Goal: Transaction & Acquisition: Purchase product/service

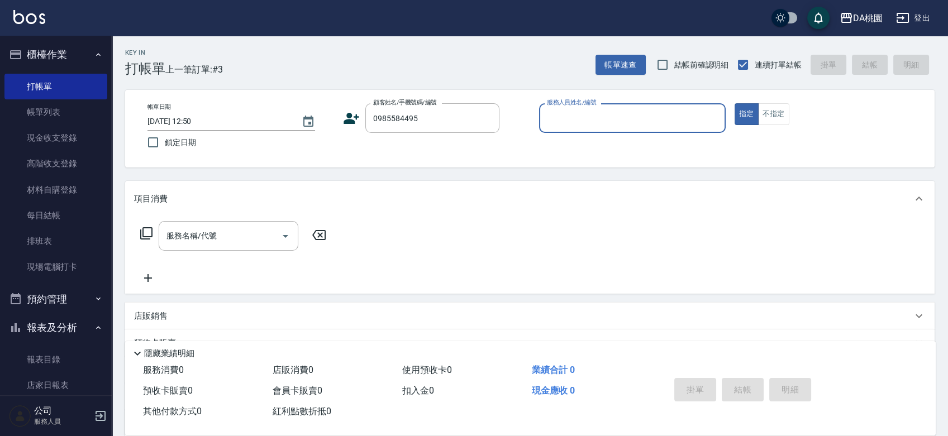
type input "楊傑丞/0985584495/null"
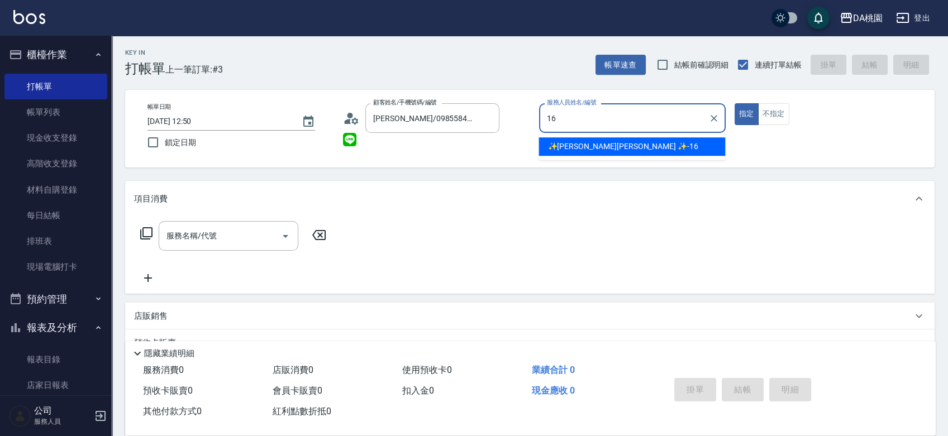
type input "✨GARY蓋瑞 ✨-16"
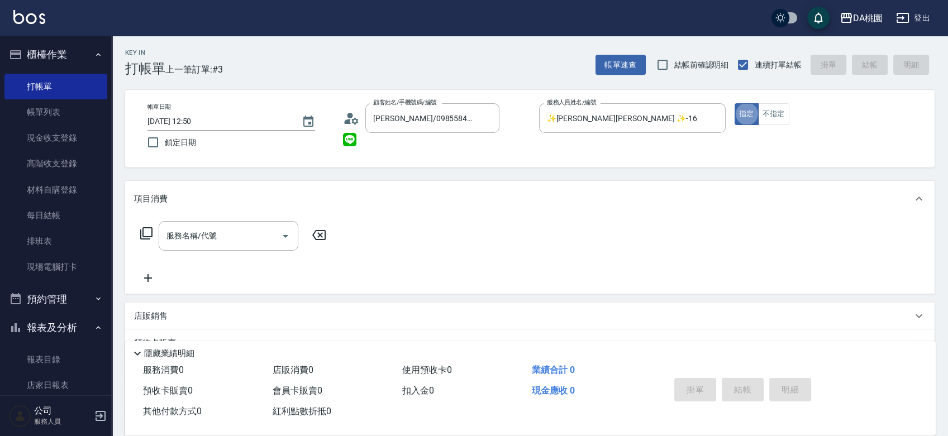
type button "true"
type input "501"
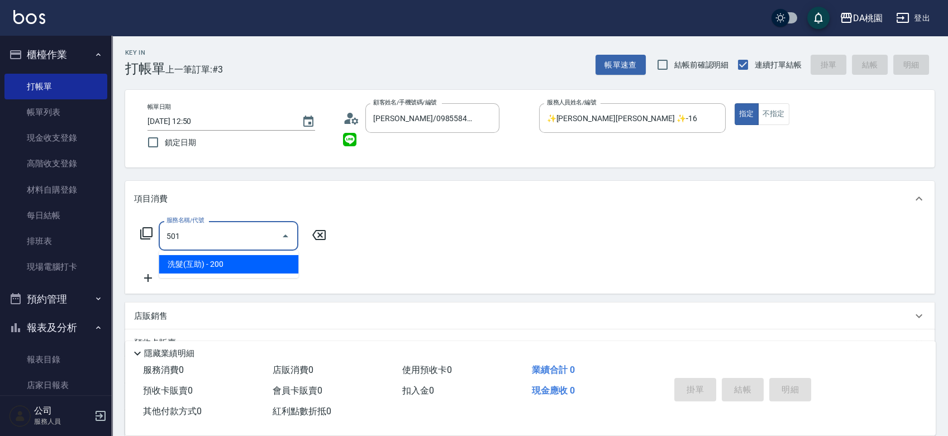
type input "20"
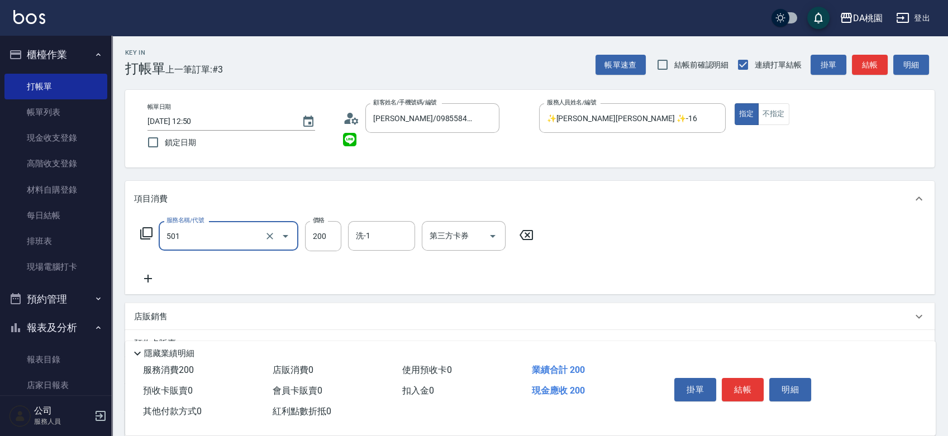
type input "洗髮(互助)(501)"
type input "2"
type input "0"
type input "25"
type input "20"
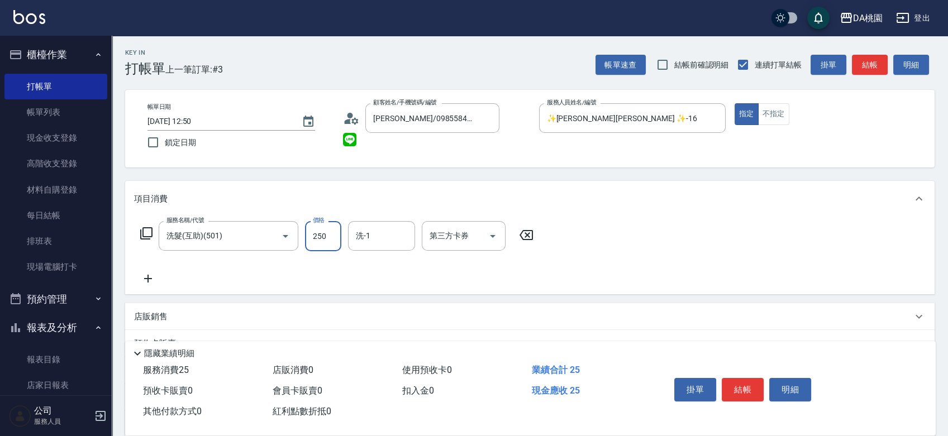
type input "250"
type input "cherry-25"
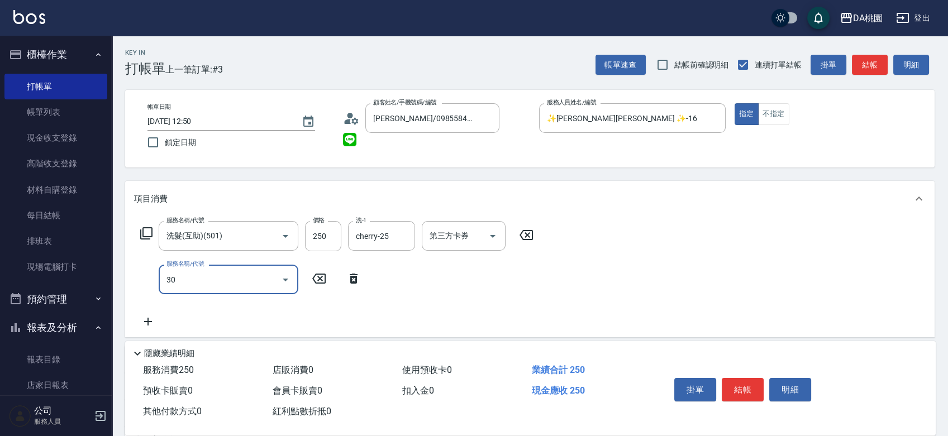
type input "303"
type input "50"
type input "A級剪髮(303)"
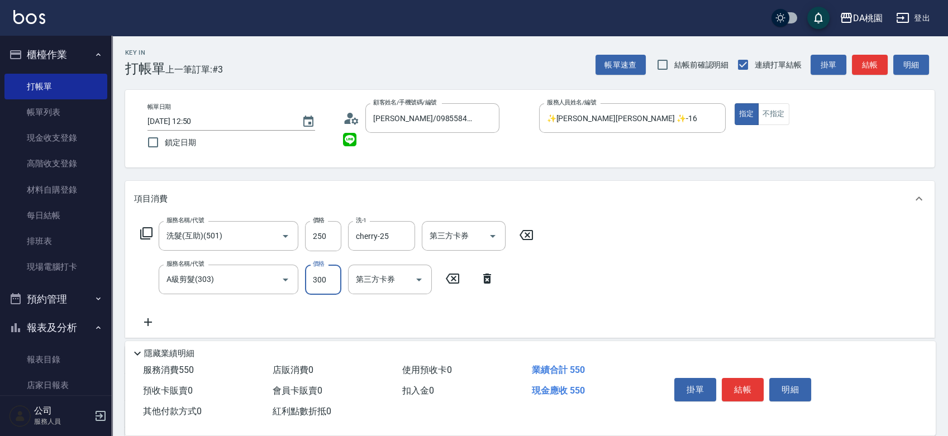
type input "5"
type input "20"
type input "50"
type input "70"
type input "500"
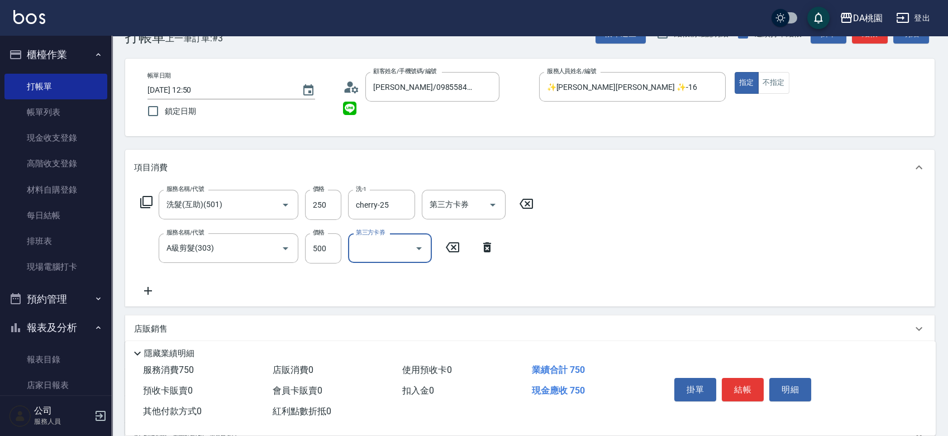
scroll to position [62, 0]
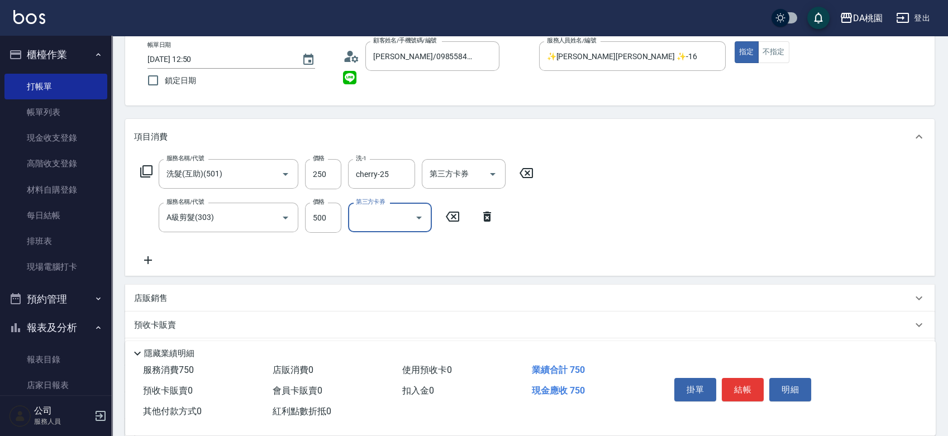
click at [574, 297] on div "店販銷售" at bounding box center [523, 299] width 778 height 12
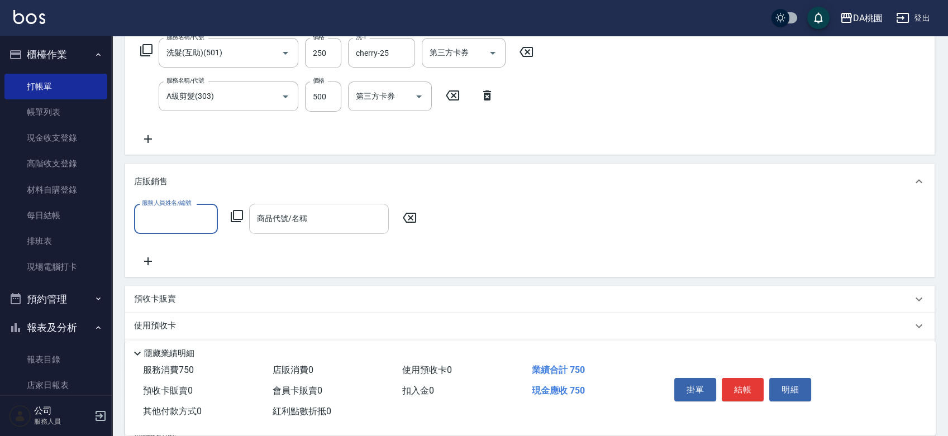
scroll to position [186, 0]
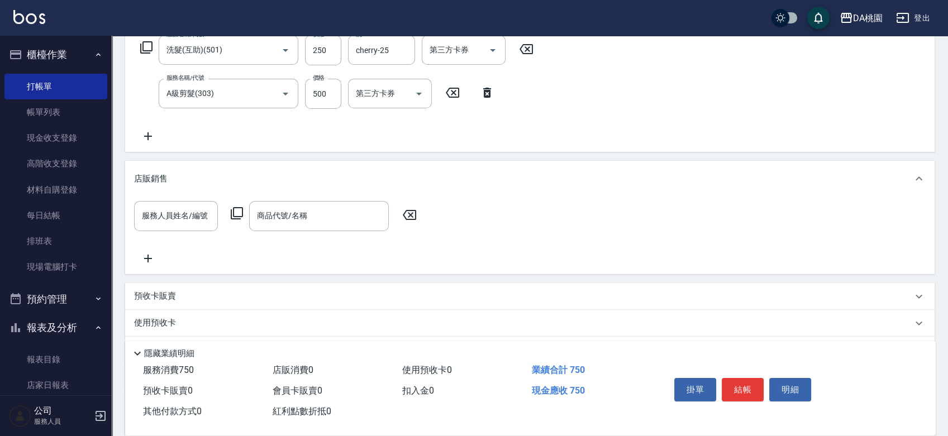
click at [240, 215] on icon at bounding box center [236, 213] width 13 height 13
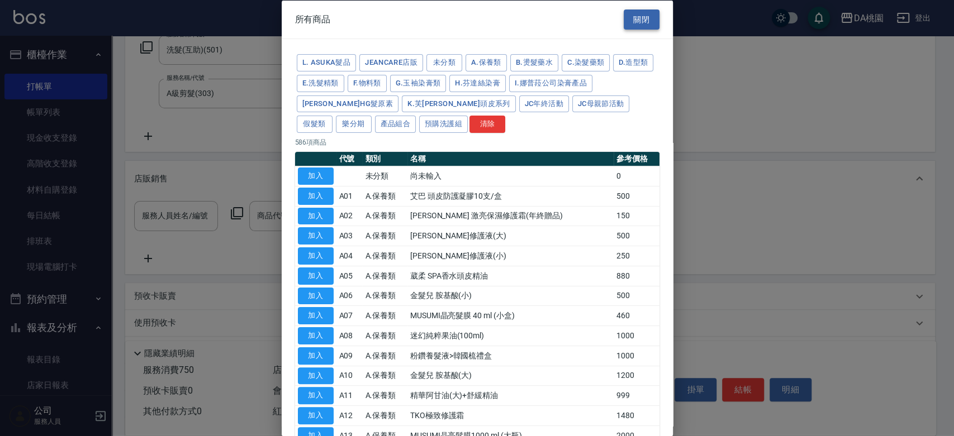
click at [635, 21] on button "關閉" at bounding box center [642, 19] width 36 height 21
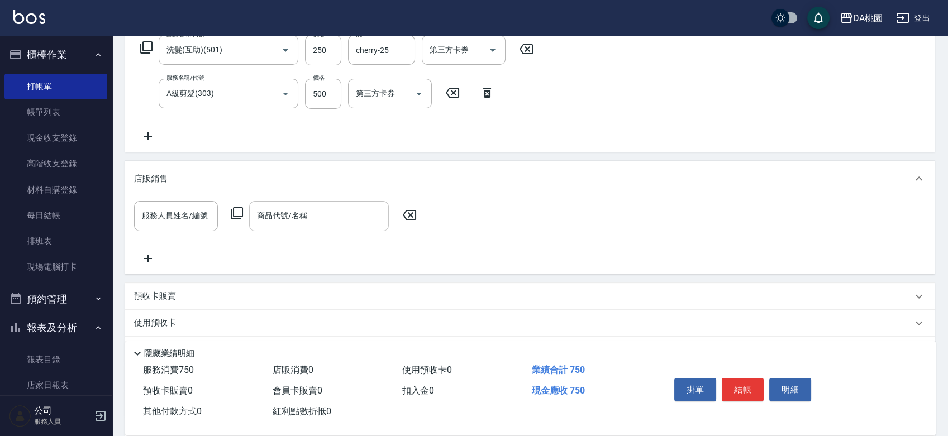
click at [273, 213] on div "商品代號/名稱 商品代號/名稱" at bounding box center [319, 216] width 140 height 30
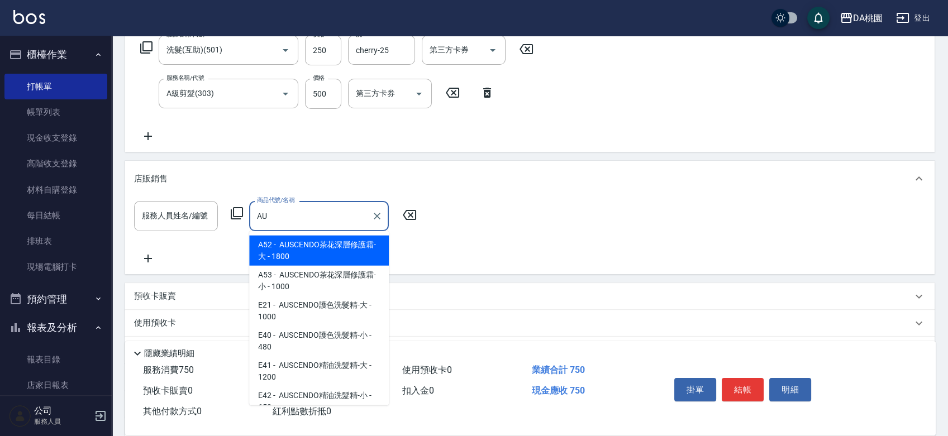
type input "A"
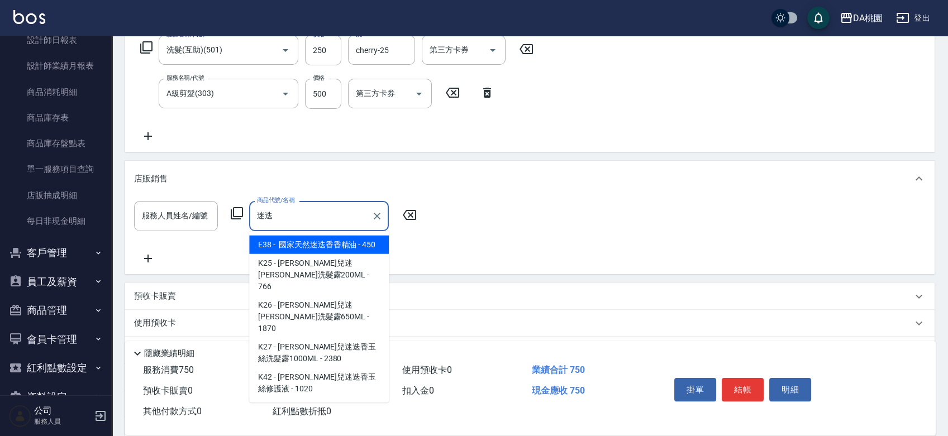
scroll to position [496, 0]
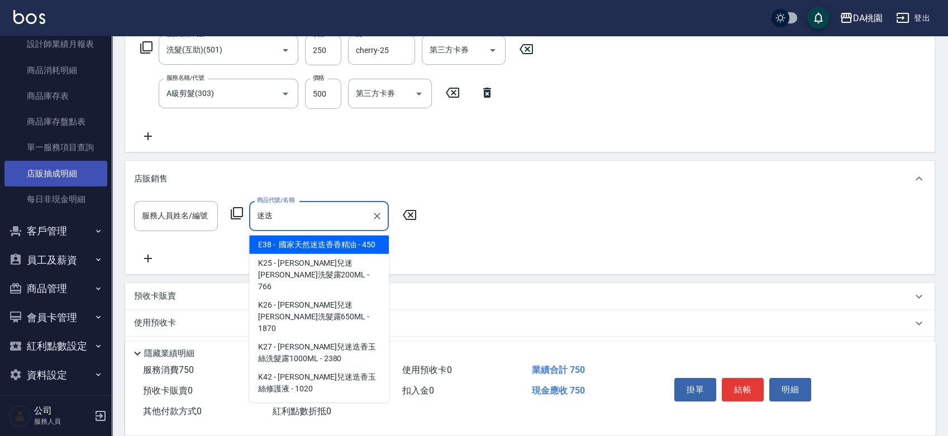
type input "迷迭"
click at [66, 169] on link "店販抽成明細" at bounding box center [55, 174] width 103 height 26
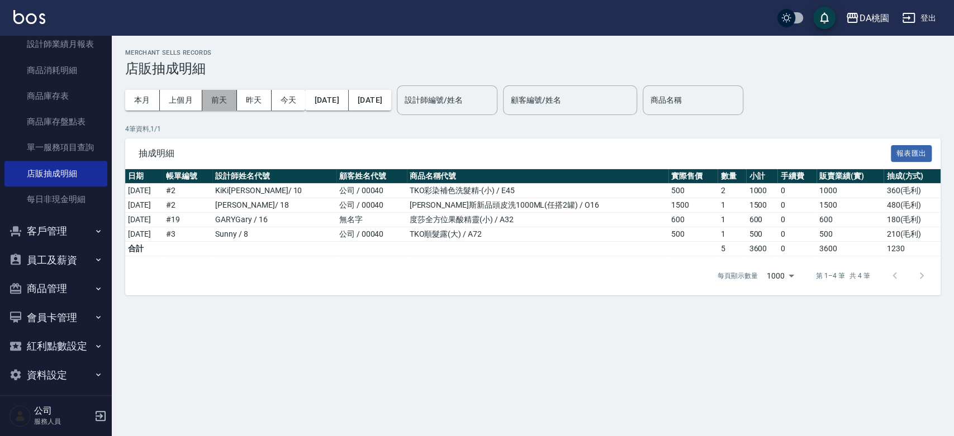
click at [229, 102] on button "前天" at bounding box center [219, 100] width 35 height 21
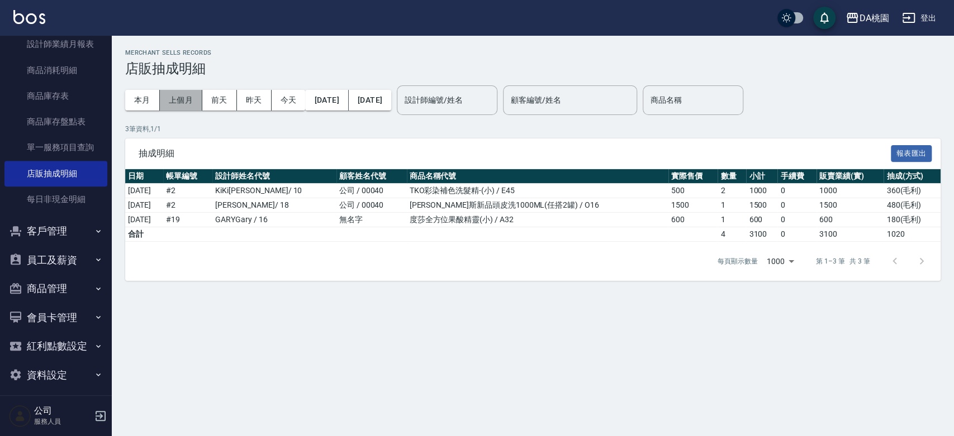
click at [177, 104] on button "上個月" at bounding box center [181, 100] width 42 height 21
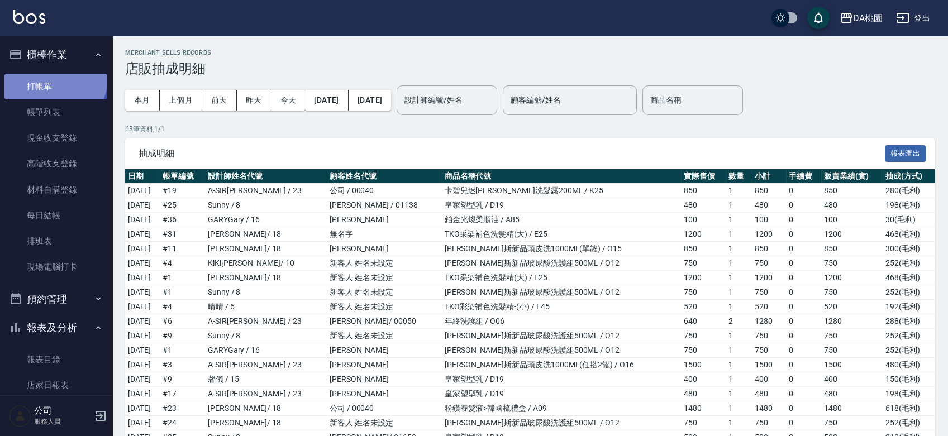
click at [54, 78] on link "打帳單" at bounding box center [55, 87] width 103 height 26
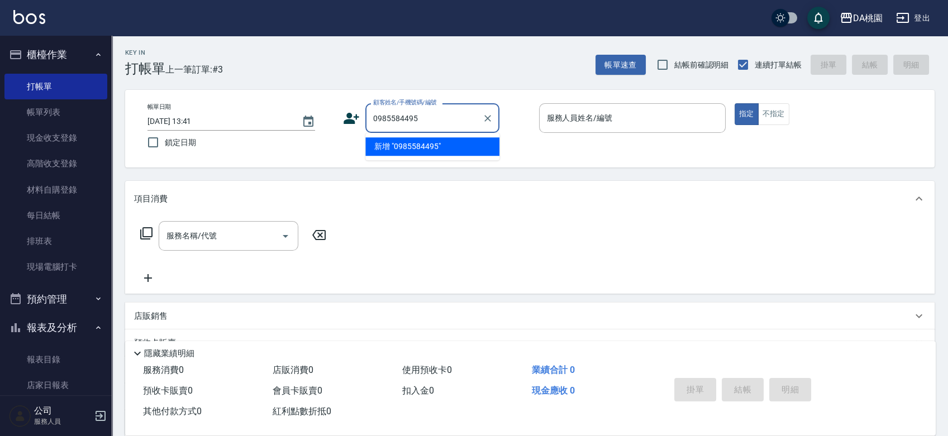
type input "0985584495"
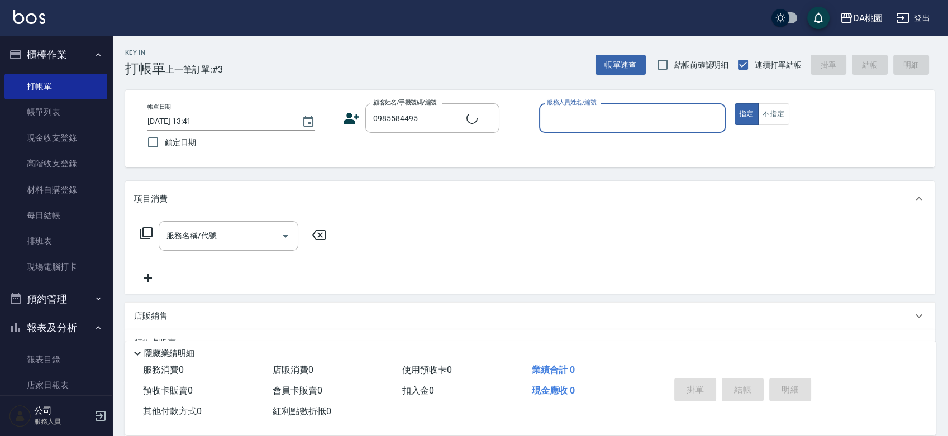
type input "1"
type input "楊傑丞/0985584495/null"
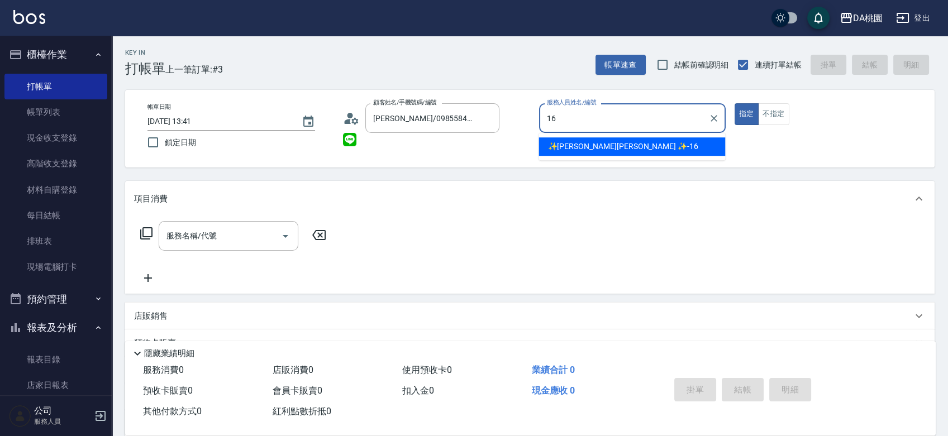
type input "✨GARY蓋瑞 ✨-16"
type button "true"
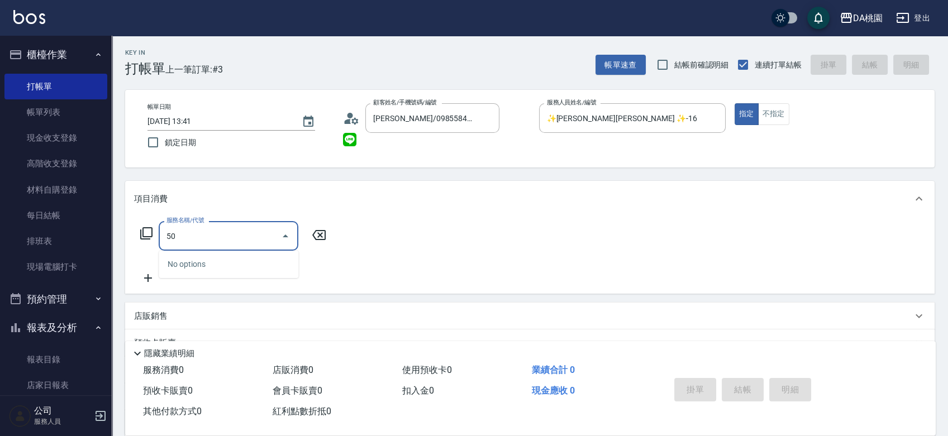
type input "501"
type input "20"
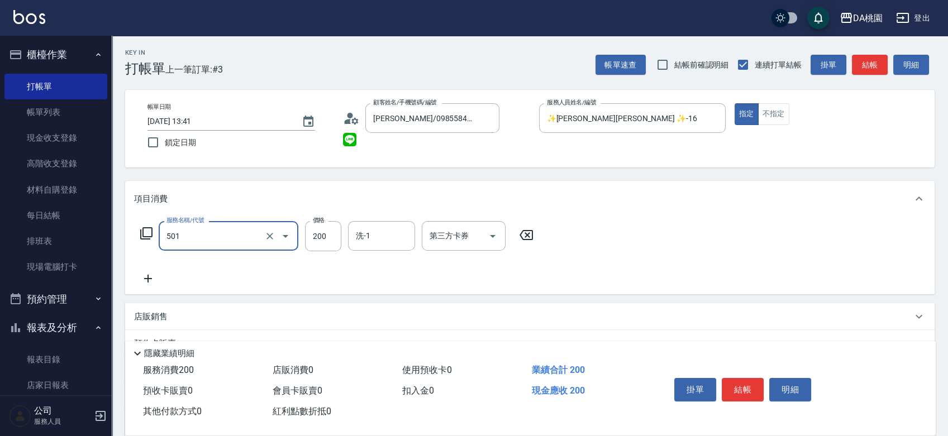
type input "洗髮(互助)(501)"
type input "0"
type input "25"
type input "20"
type input "250"
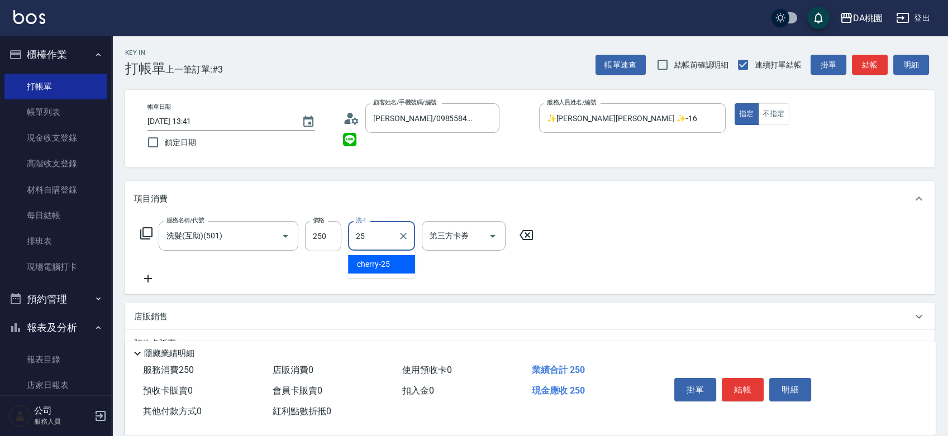
type input "cherry-25"
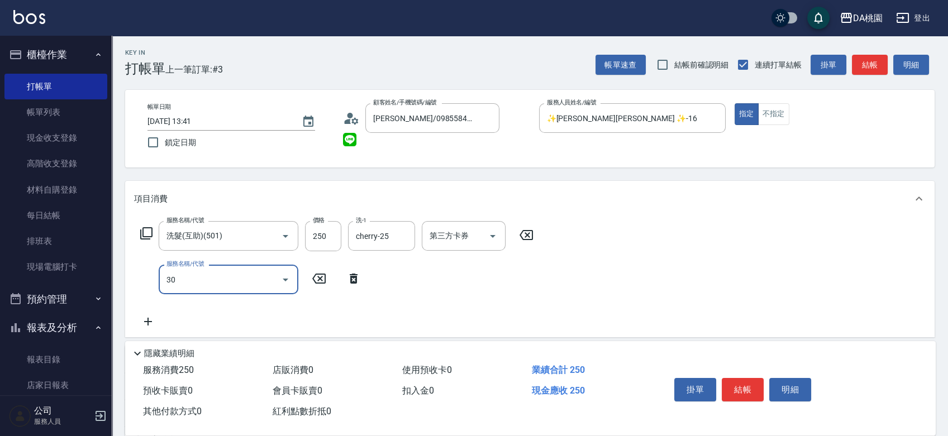
type input "303"
type input "50"
type input "A級剪髮(303)"
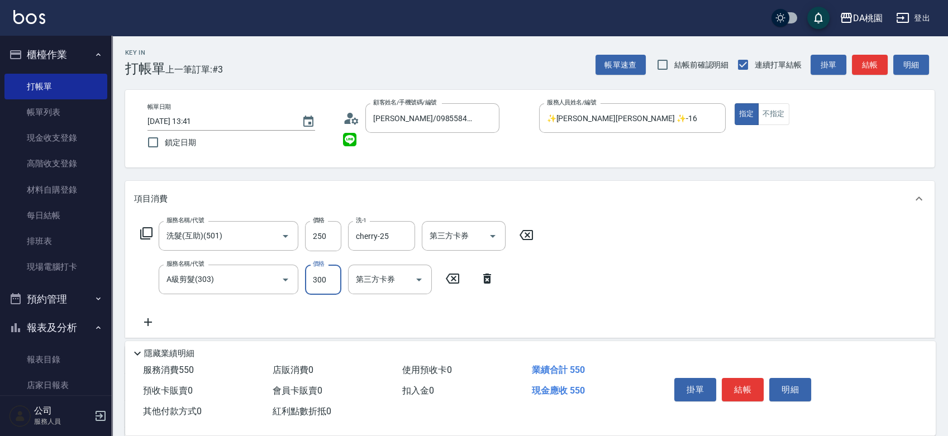
type input "20"
type input "50"
type input "30"
type input "500"
type input "70"
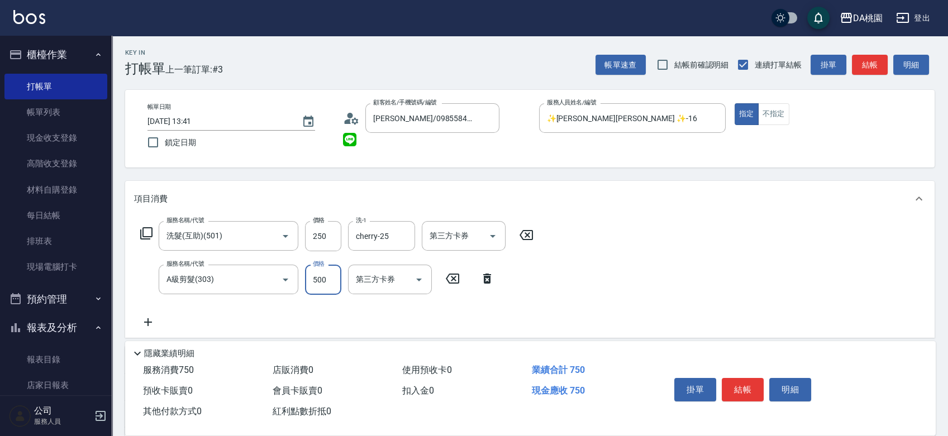
type input "500"
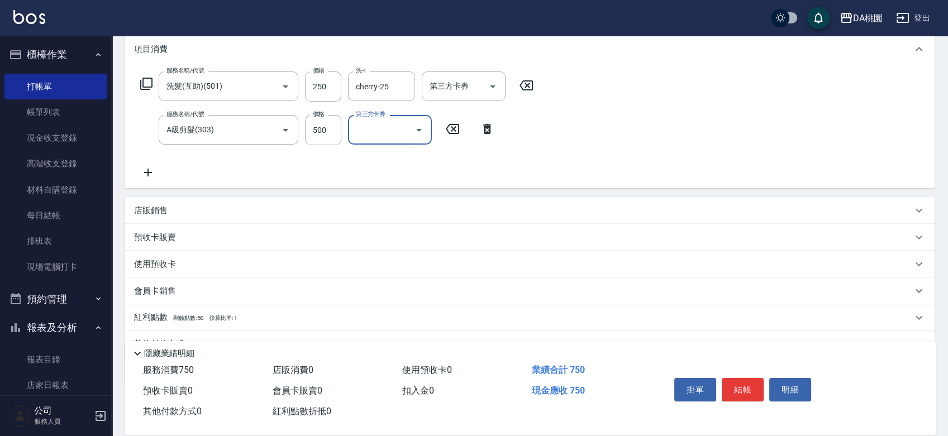
scroll to position [186, 0]
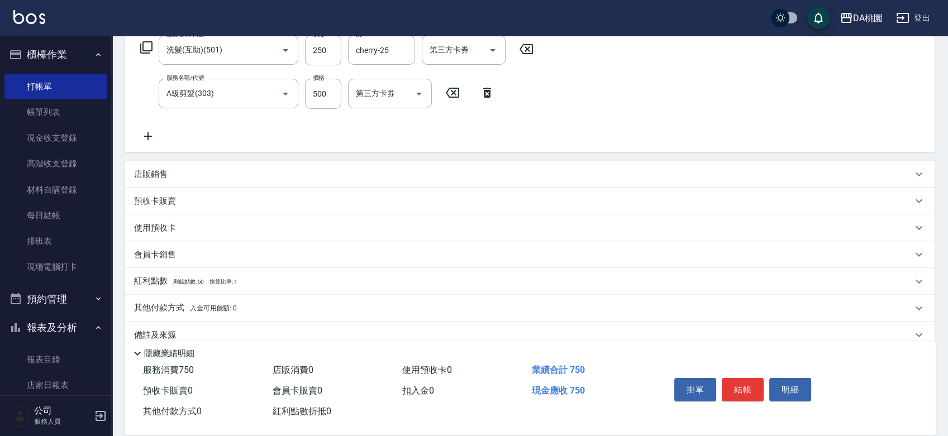
click at [429, 173] on div "店販銷售" at bounding box center [523, 175] width 778 height 12
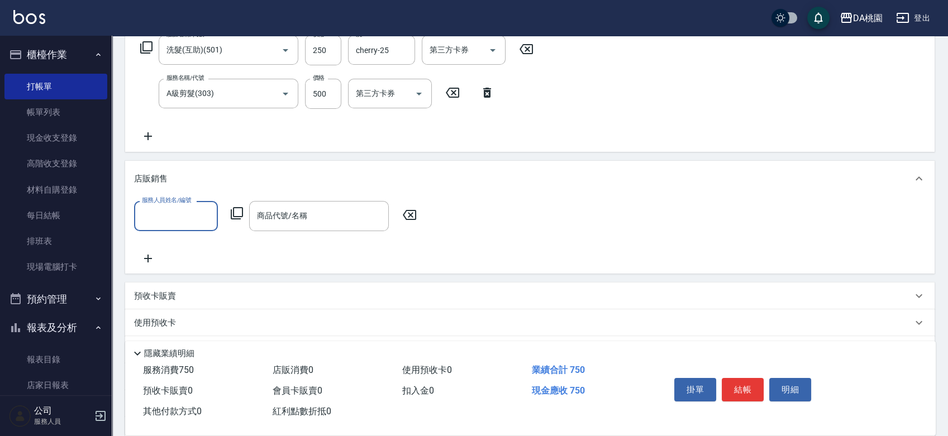
scroll to position [0, 0]
type input "✨GARY蓋瑞 ✨-16"
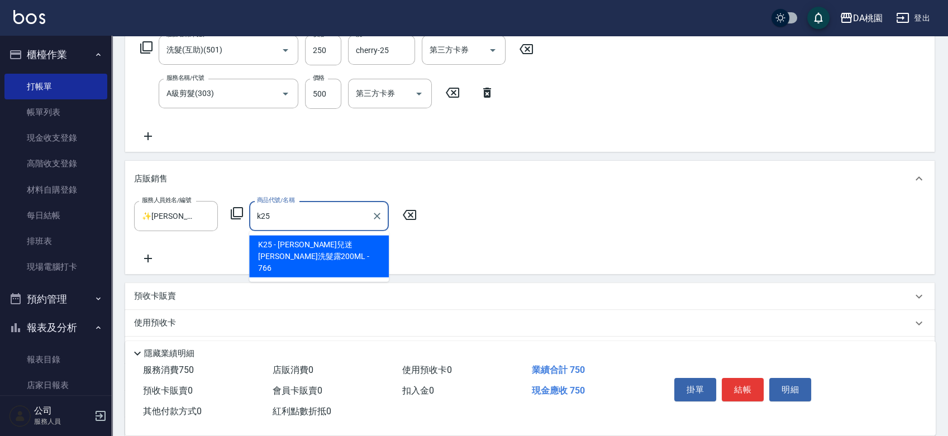
type input "卡碧兒迷迭香玉絲洗髮露200ML"
type input "150"
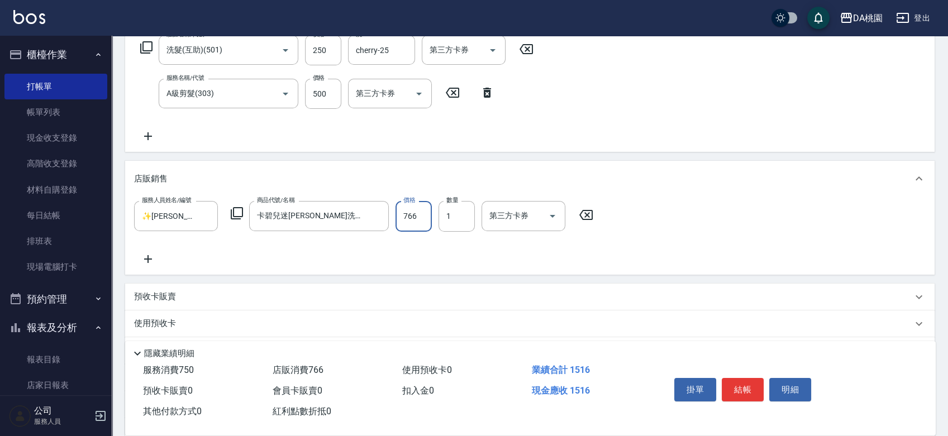
type input "1"
type input "70"
type input "115"
type input "80"
type input "1150"
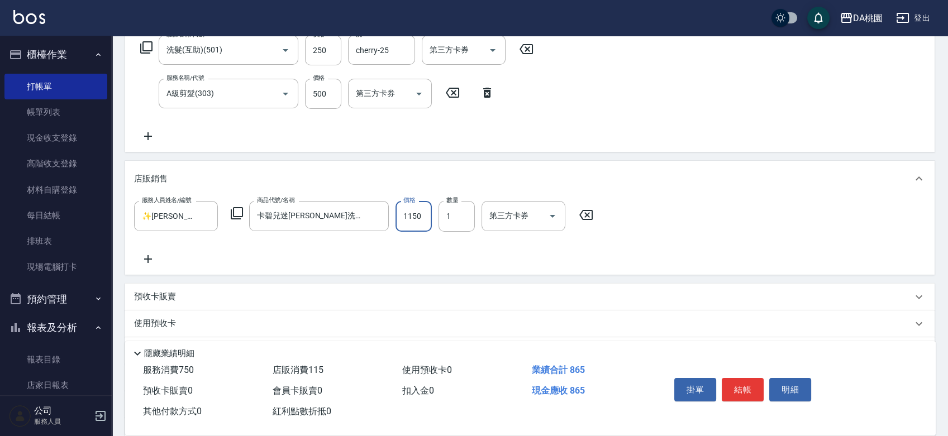
type input "190"
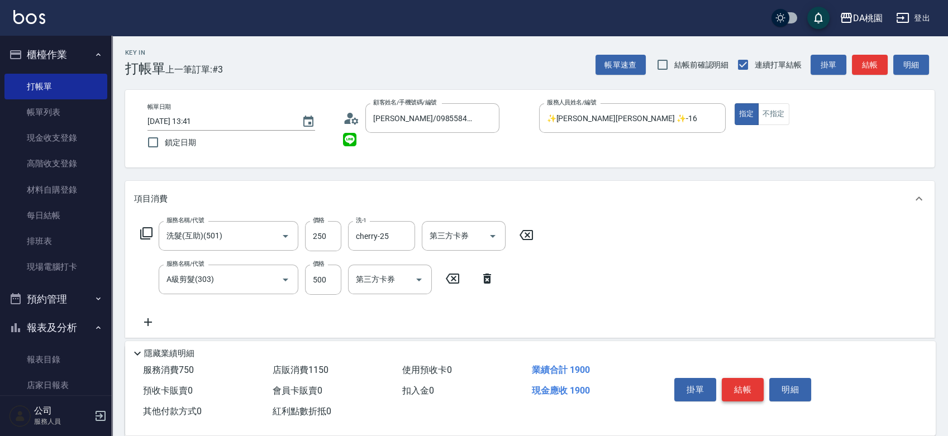
type input "1150"
click at [755, 383] on button "結帳" at bounding box center [743, 389] width 42 height 23
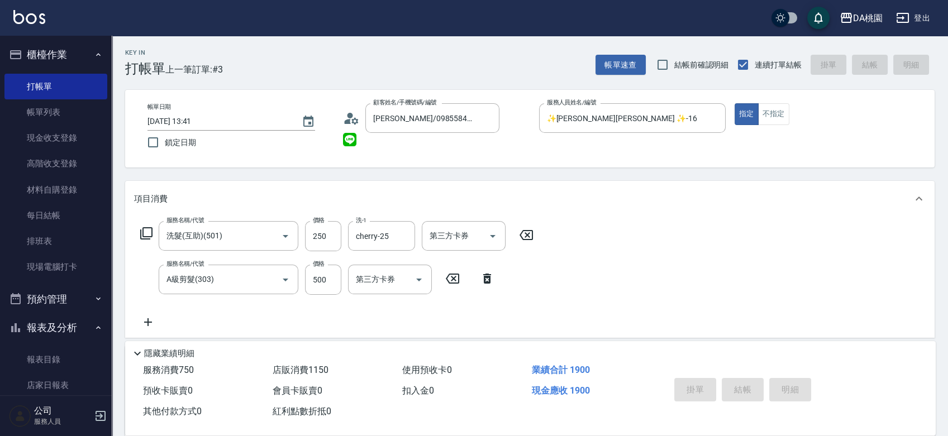
type input "2025/09/07 13:42"
type input "0"
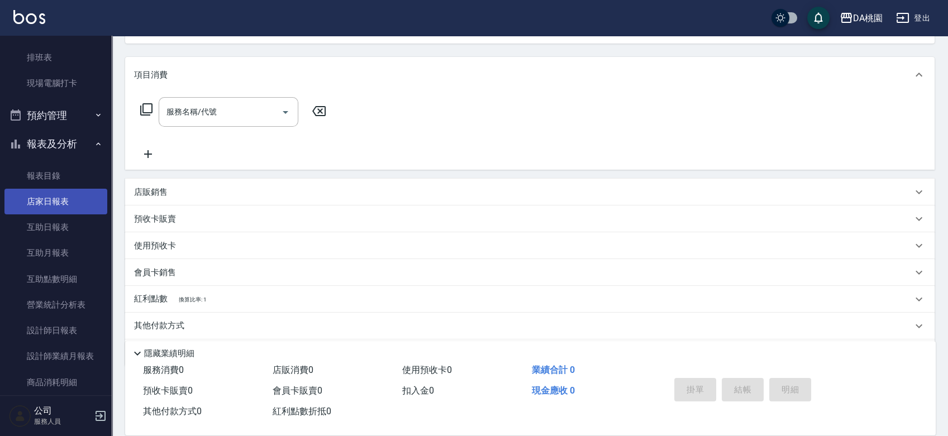
scroll to position [372, 0]
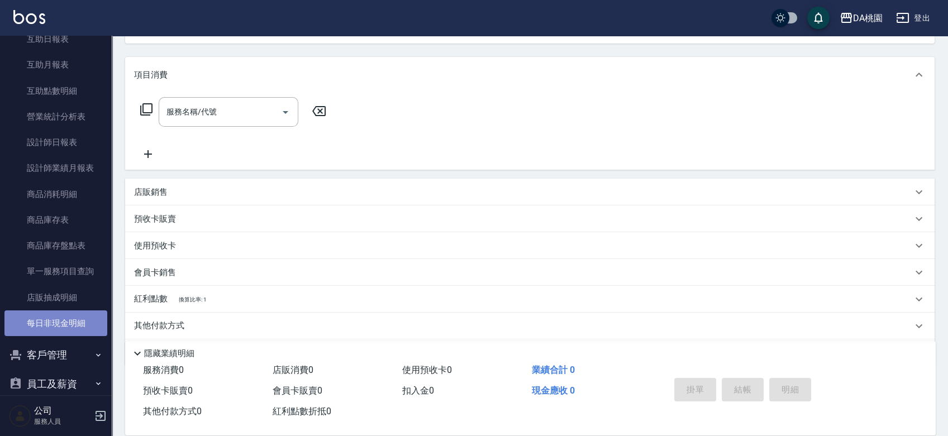
click at [58, 322] on link "每日非現金明細" at bounding box center [55, 324] width 103 height 26
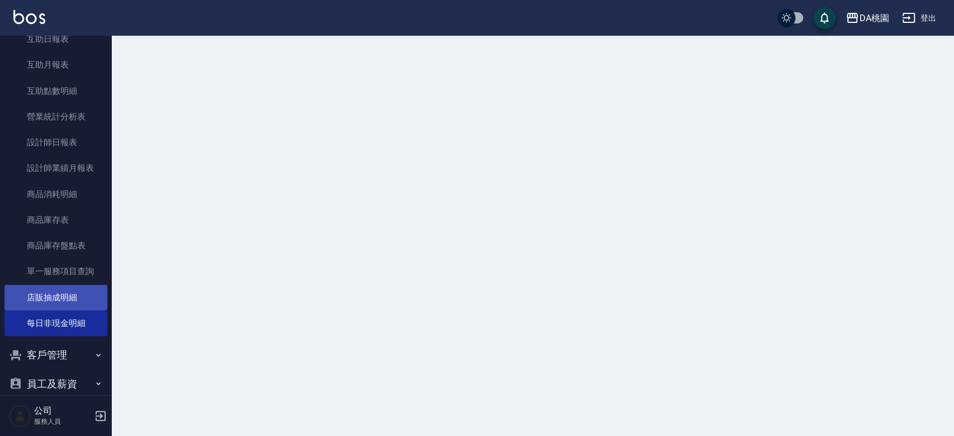
click at [61, 296] on link "店販抽成明細" at bounding box center [55, 298] width 103 height 26
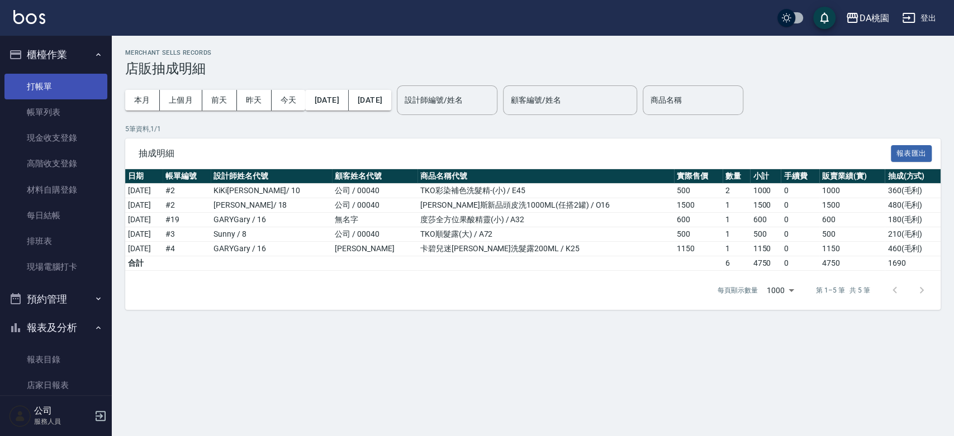
click at [65, 88] on link "打帳單" at bounding box center [55, 87] width 103 height 26
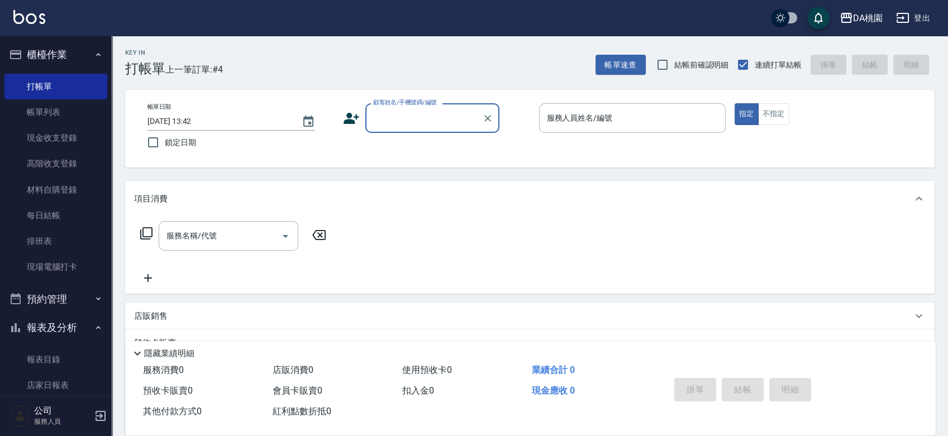
click at [527, 140] on div "帳單日期 2025/09/07 13:42 鎖定日期 顧客姓名/手機號碼/編號 顧客姓名/手機號碼/編號 服務人員姓名/編號 服務人員姓名/編號 指定 不指定" at bounding box center [530, 128] width 783 height 51
click at [514, 135] on div "帳單日期 2025/09/07 13:42 鎖定日期 顧客姓名/手機號碼/編號 顧客姓名/手機號碼/編號 服務人員姓名/編號 服務人員姓名/編號 指定 不指定" at bounding box center [530, 128] width 783 height 51
click at [382, 121] on input "顧客姓名/手機號碼/編號" at bounding box center [423, 118] width 107 height 20
type input "無名字/0981982765/null"
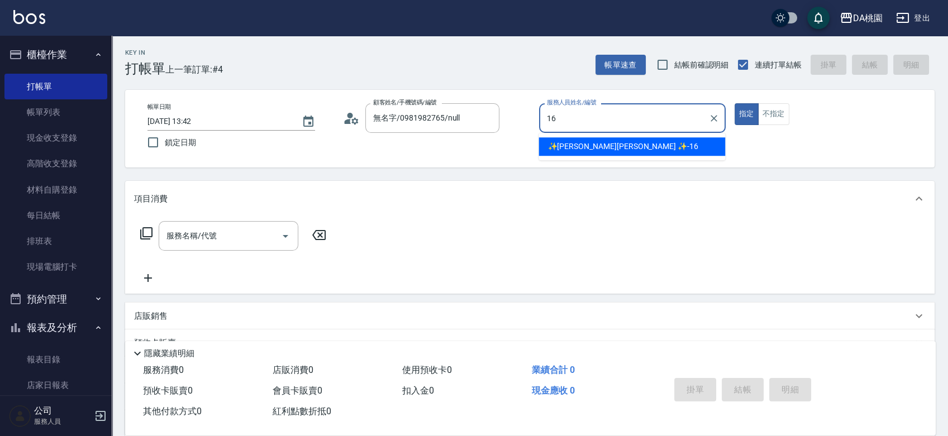
type input "✨GARY蓋瑞 ✨-16"
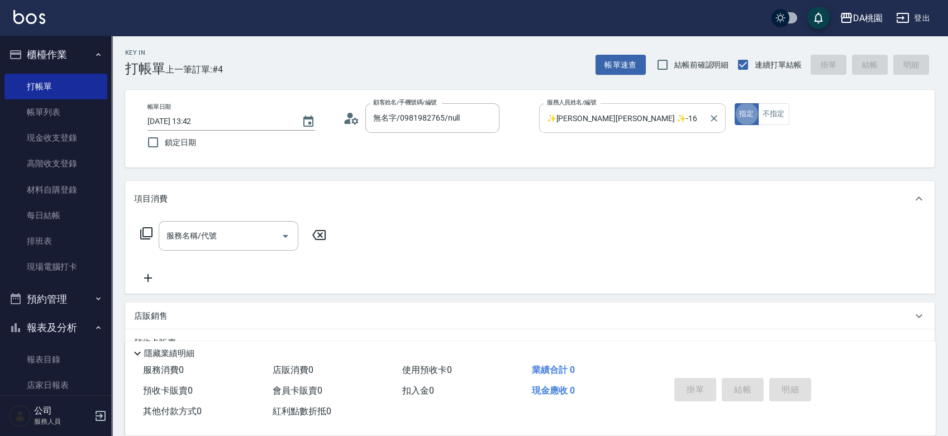
type button "true"
click at [150, 231] on icon at bounding box center [146, 233] width 13 height 13
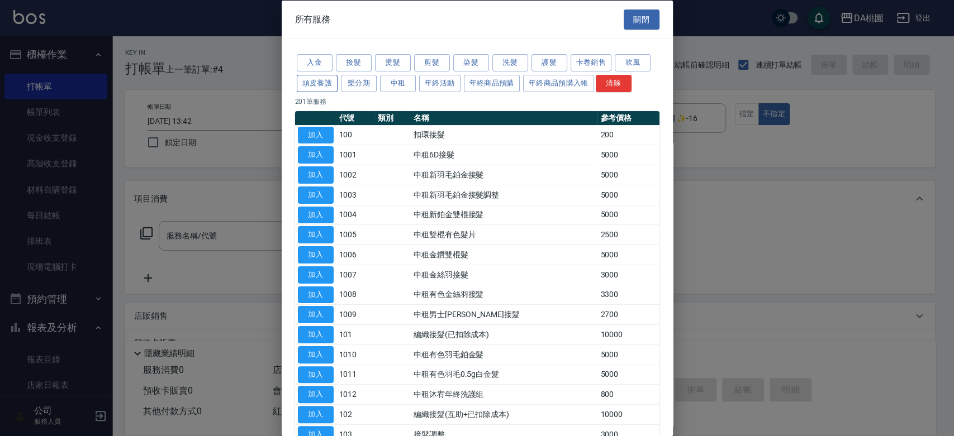
click at [326, 82] on button "頭皮養護" at bounding box center [317, 82] width 41 height 17
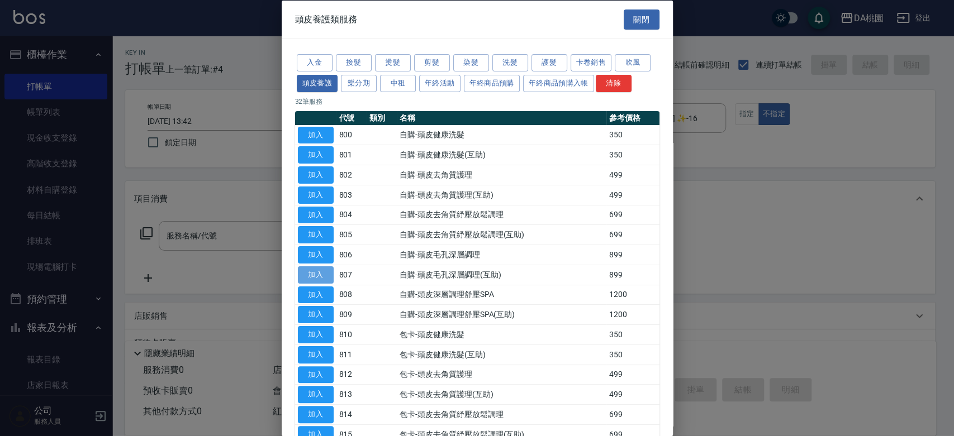
click at [317, 273] on button "加入" at bounding box center [316, 274] width 36 height 17
type input "自購-頭皮毛孔深層調理(互助)(807)"
type input "80"
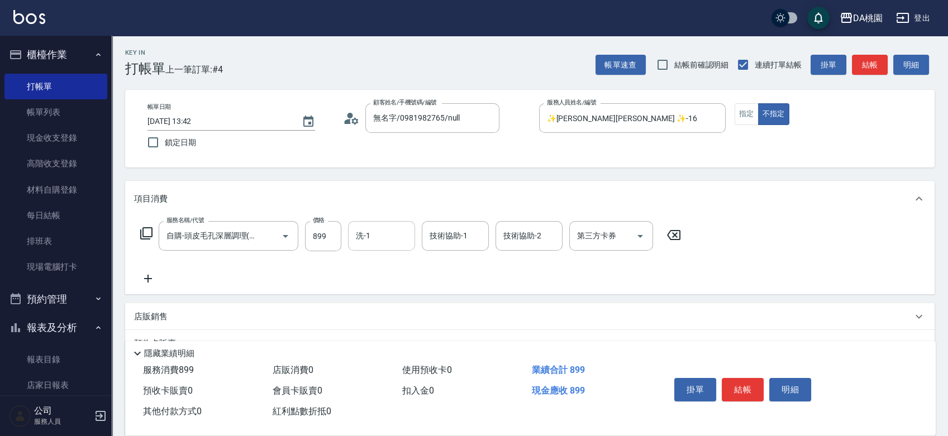
click at [384, 229] on input "洗-1" at bounding box center [381, 236] width 57 height 20
type input "亞瑟 -23"
click at [742, 379] on button "結帳" at bounding box center [743, 389] width 42 height 23
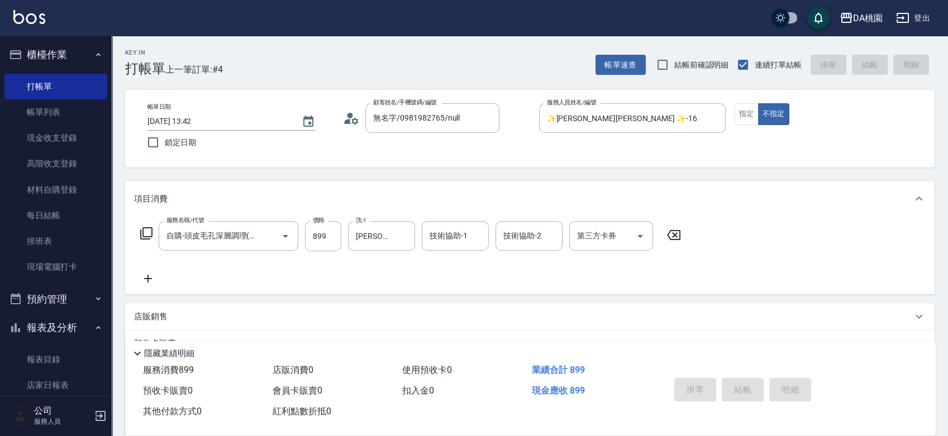
type input "2025/09/07 13:53"
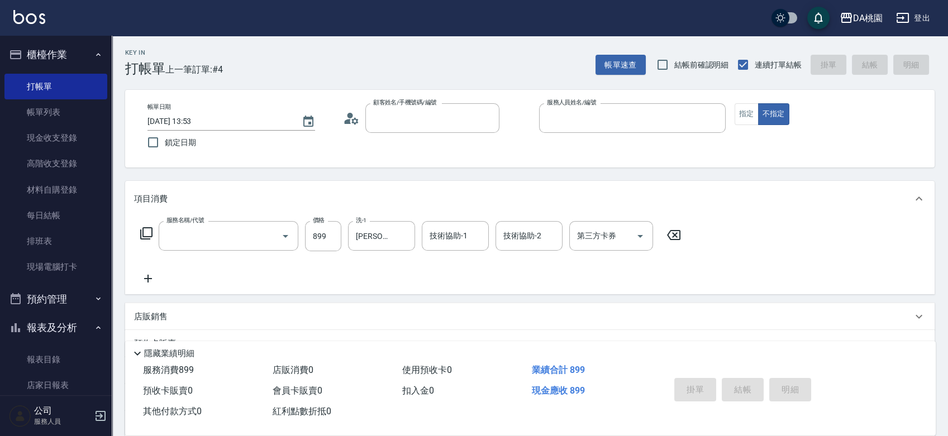
type input "0"
